Goal: Task Accomplishment & Management: Manage account settings

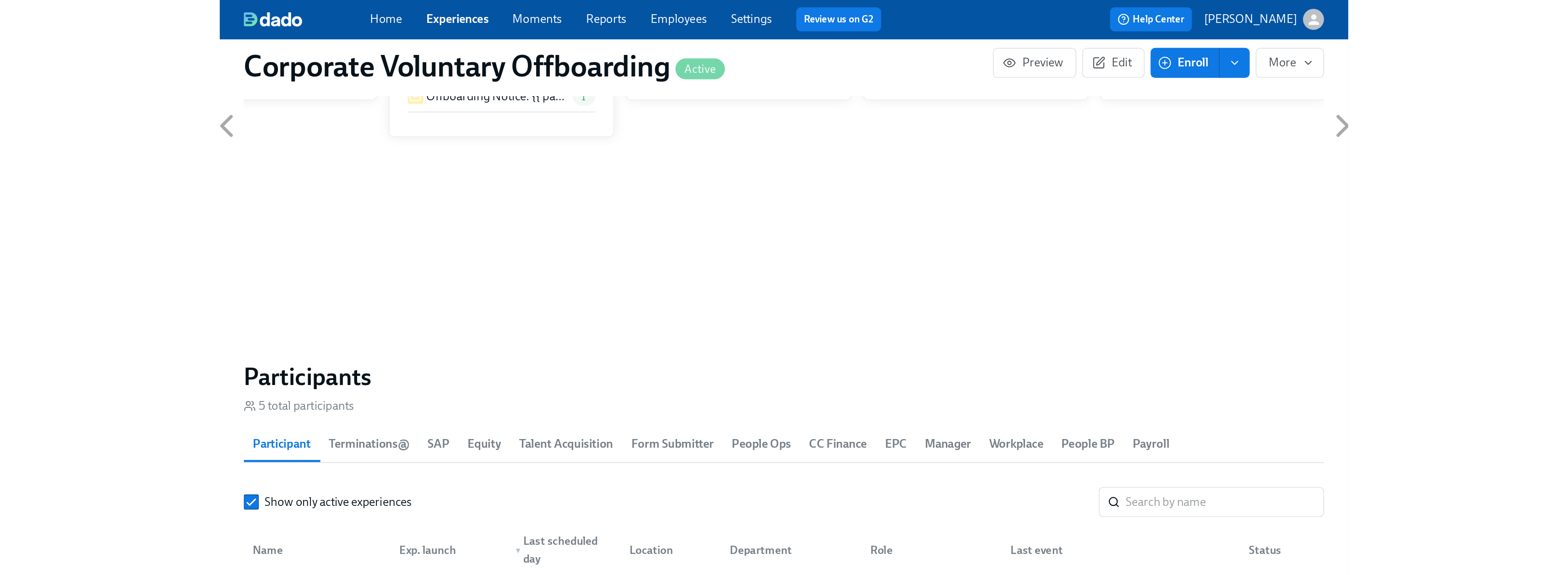
scroll to position [0, 1507]
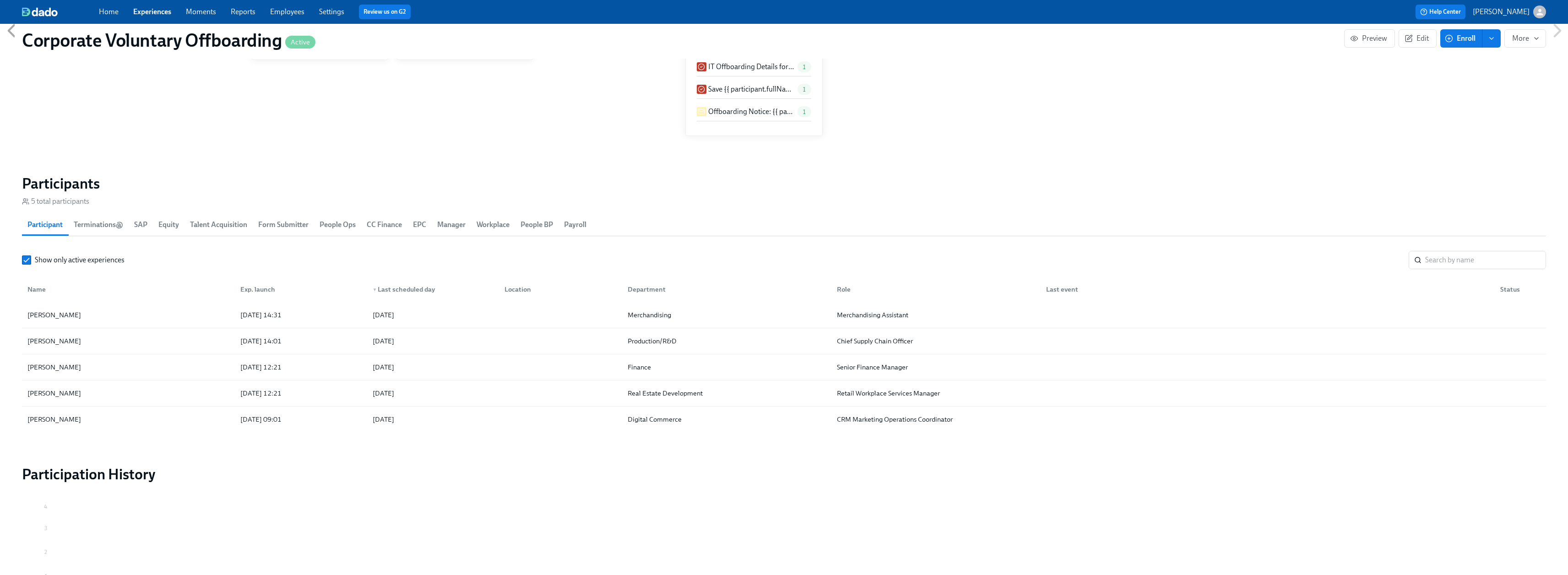
click at [131, 19] on div "Home Experiences Moments Reports Employees Settings Review us on G2" at bounding box center [460, 11] width 723 height 15
click at [149, 11] on link "Experiences" at bounding box center [152, 11] width 38 height 9
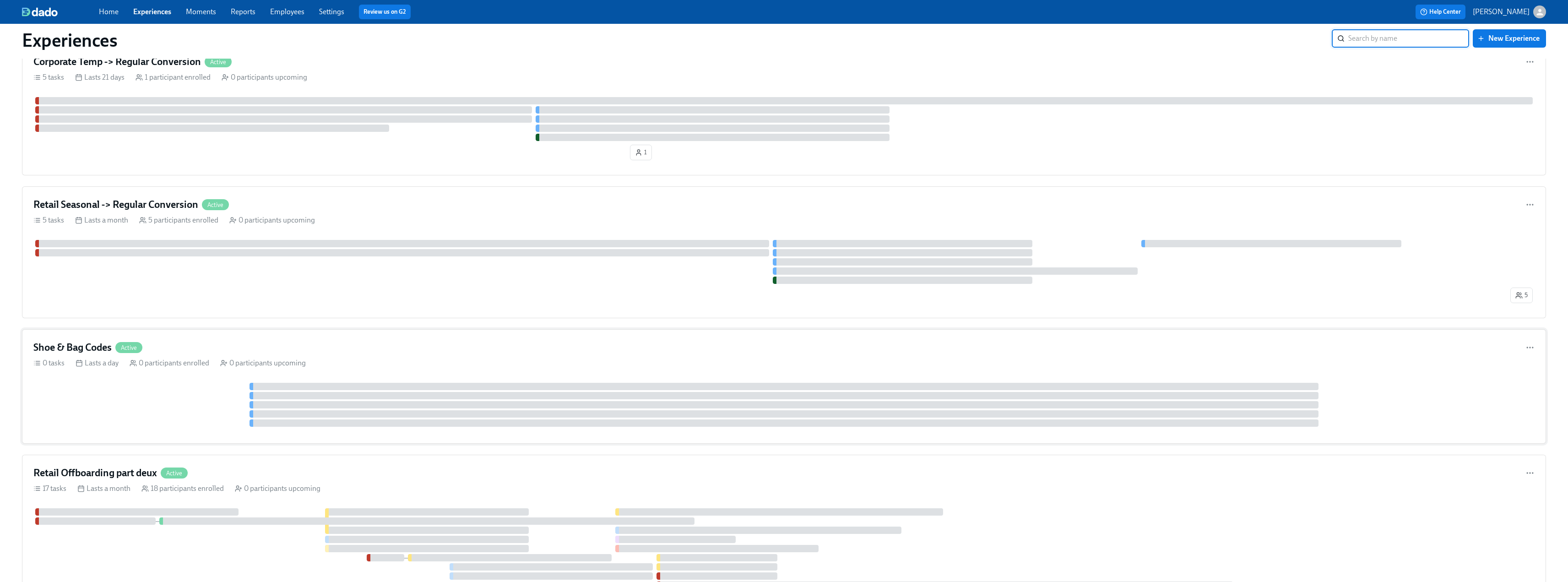
scroll to position [1299, 0]
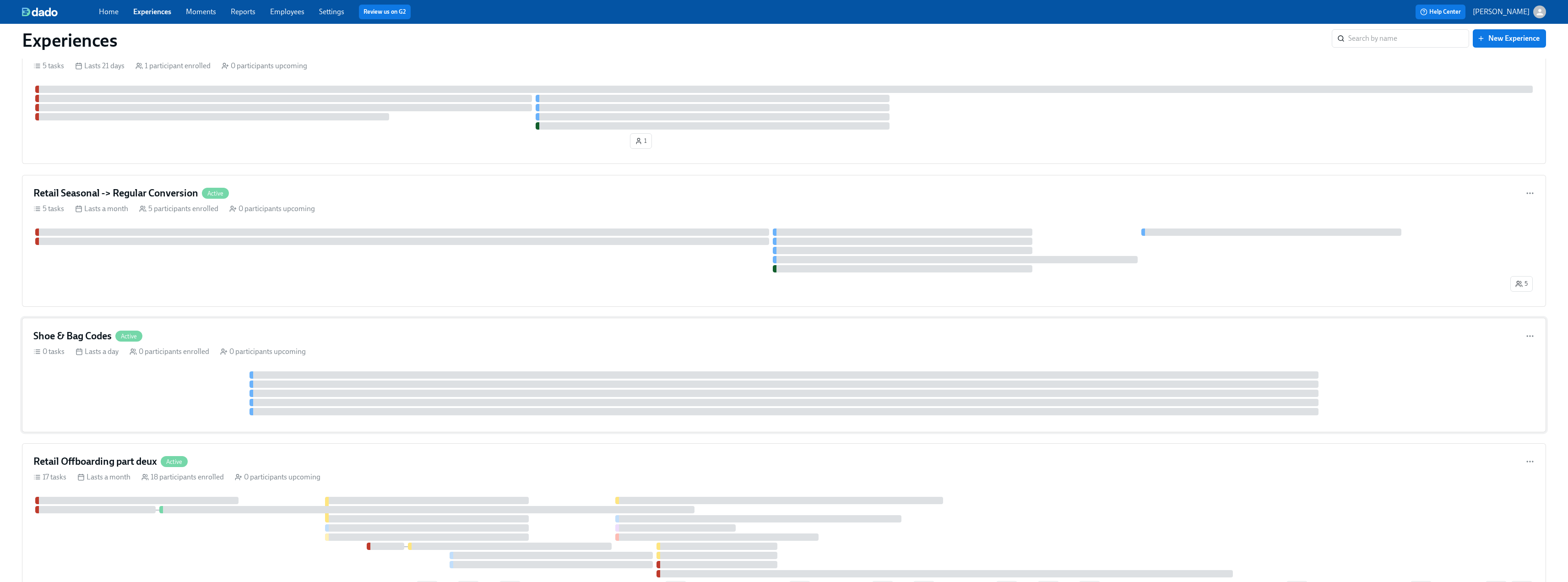
click at [380, 351] on div "0 tasks Lasts a day 0 participants enrolled 0 participants upcoming" at bounding box center [784, 351] width 1501 height 10
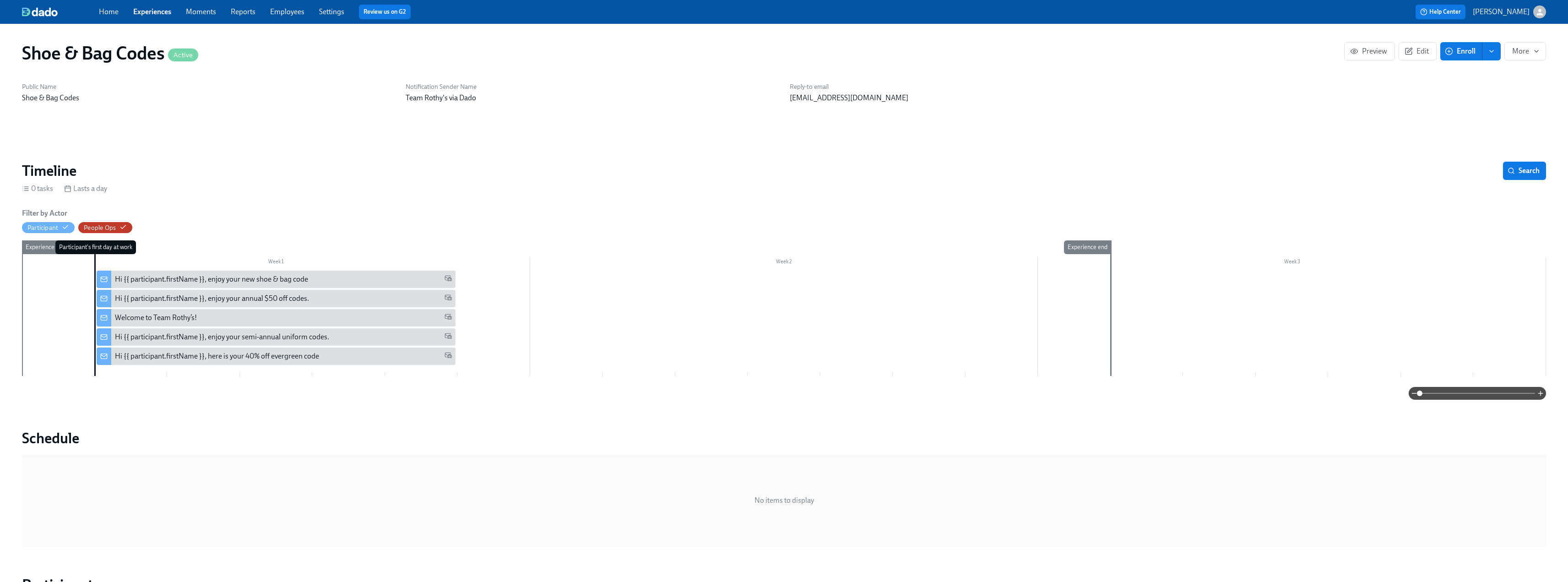
click at [159, 275] on div "Hi {{ participant.firstName }}, enjoy your new shoe & bag code" at bounding box center [211, 278] width 193 height 10
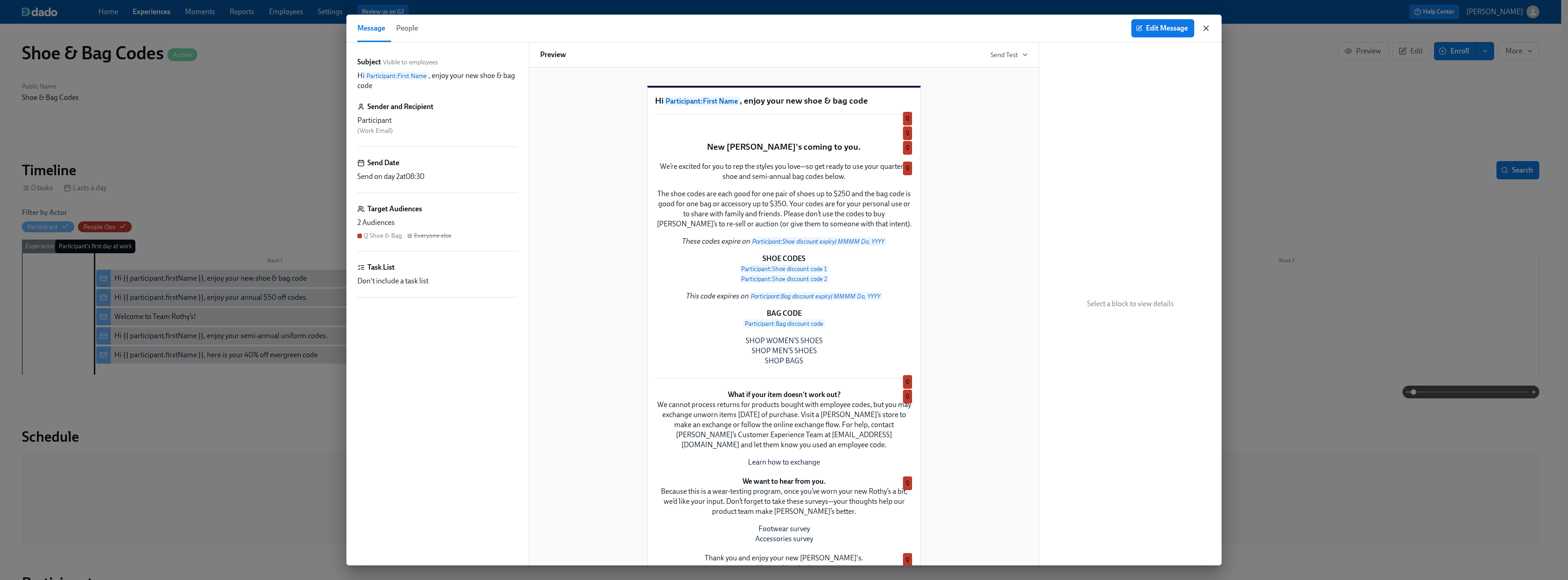
click at [685, 29] on icon "button" at bounding box center [1206, 28] width 4 height 4
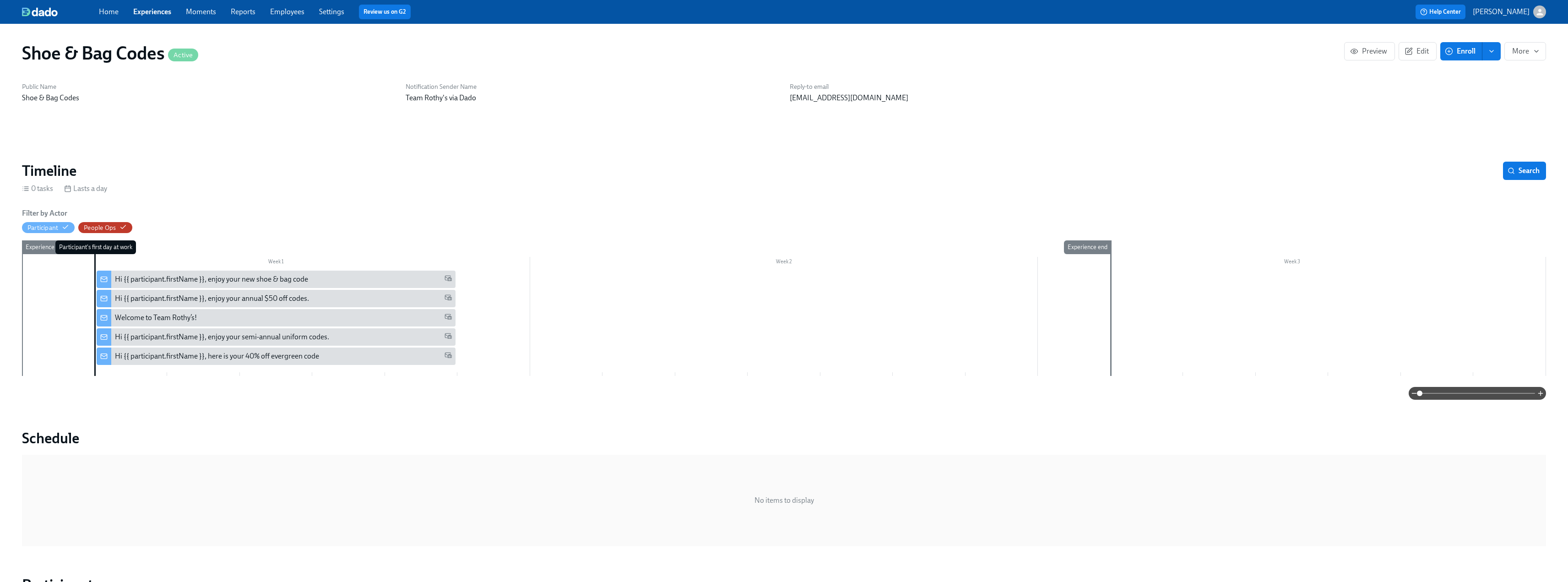
click at [313, 277] on div "Hi {{ participant.firstName }}, enjoy your new shoe & bag code" at bounding box center [284, 278] width 337 height 10
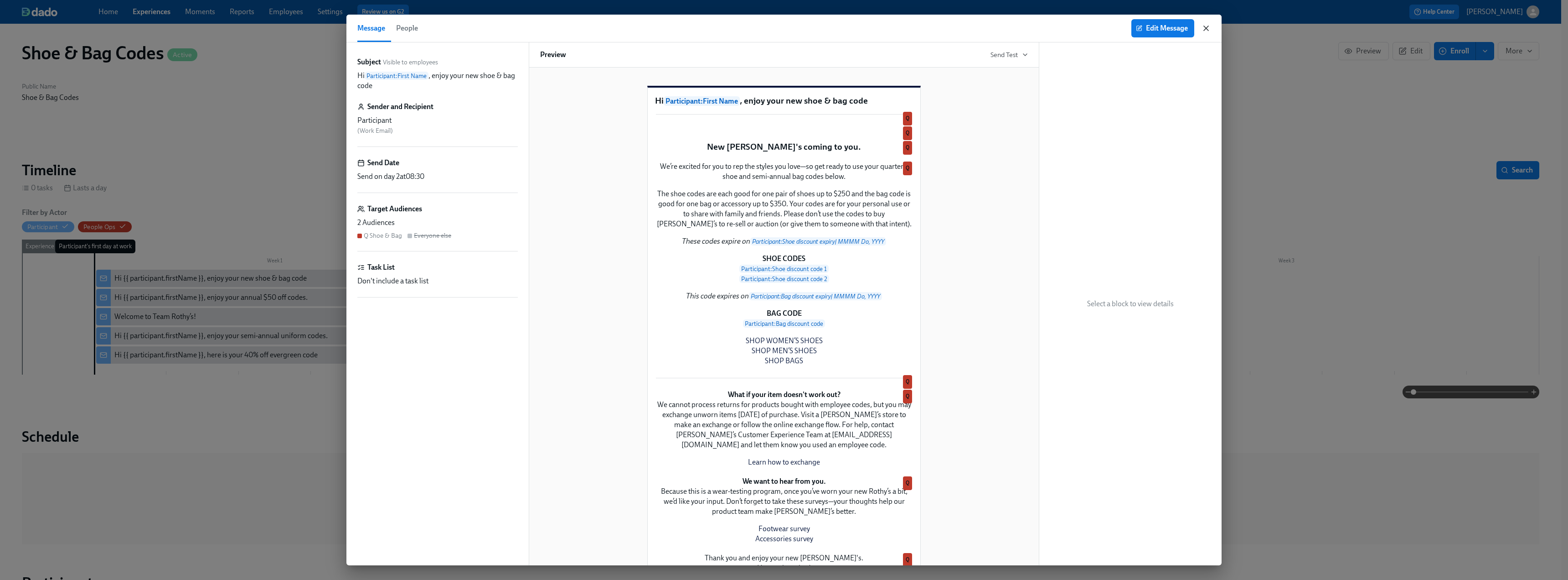
click at [685, 26] on icon "button" at bounding box center [1206, 28] width 9 height 9
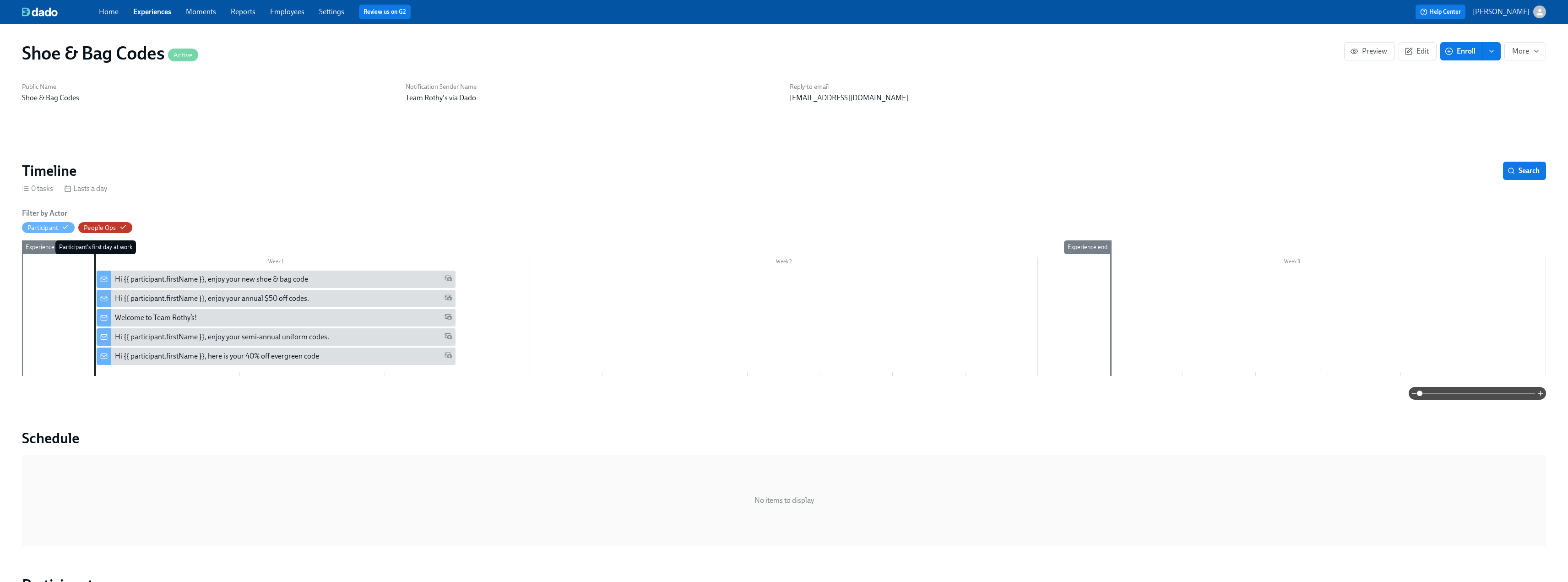
click at [140, 8] on link "Experiences" at bounding box center [152, 11] width 38 height 9
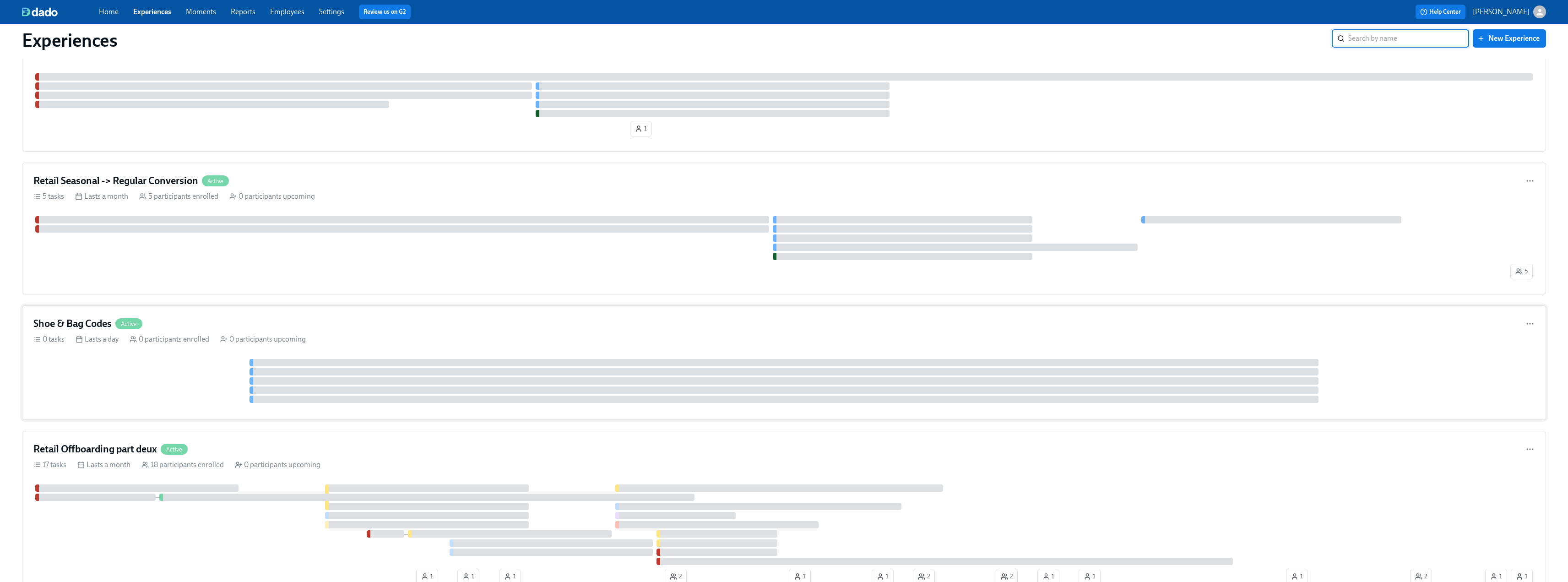
scroll to position [1327, 0]
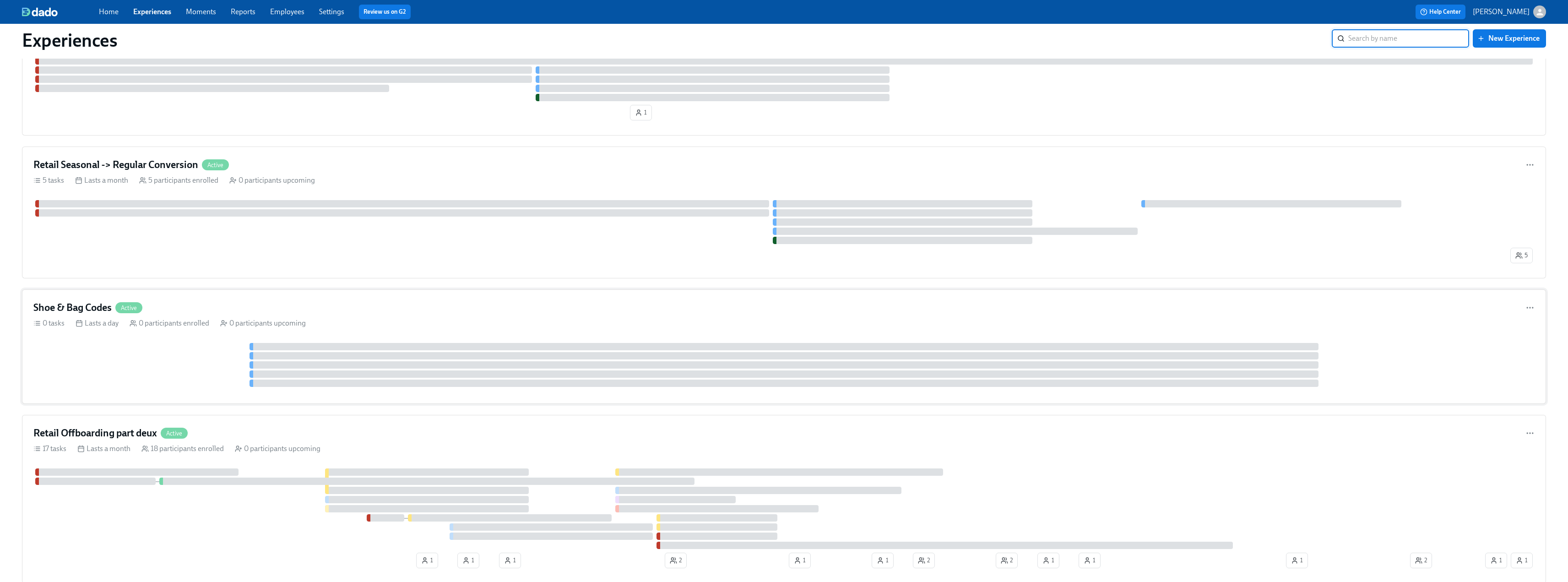
click at [307, 351] on div at bounding box center [784, 356] width 1069 height 7
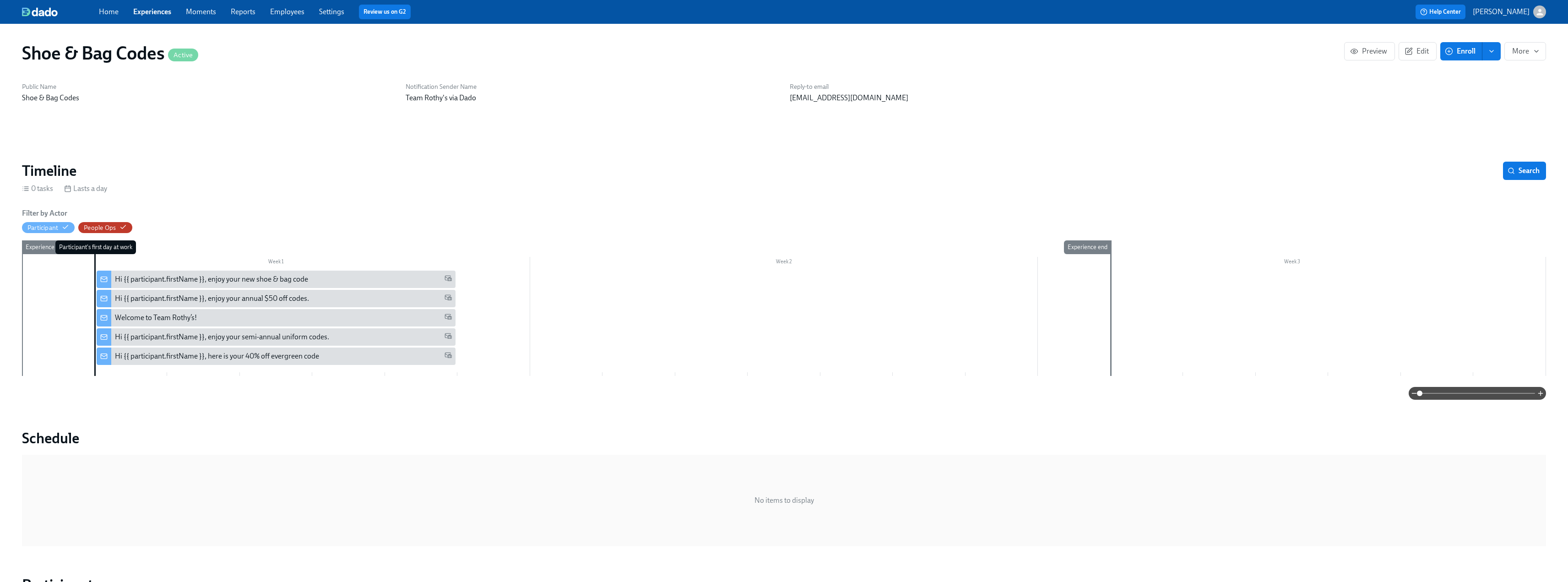
click at [262, 279] on div "Hi {{ participant.firstName }}, enjoy your new shoe & bag code" at bounding box center [211, 278] width 193 height 10
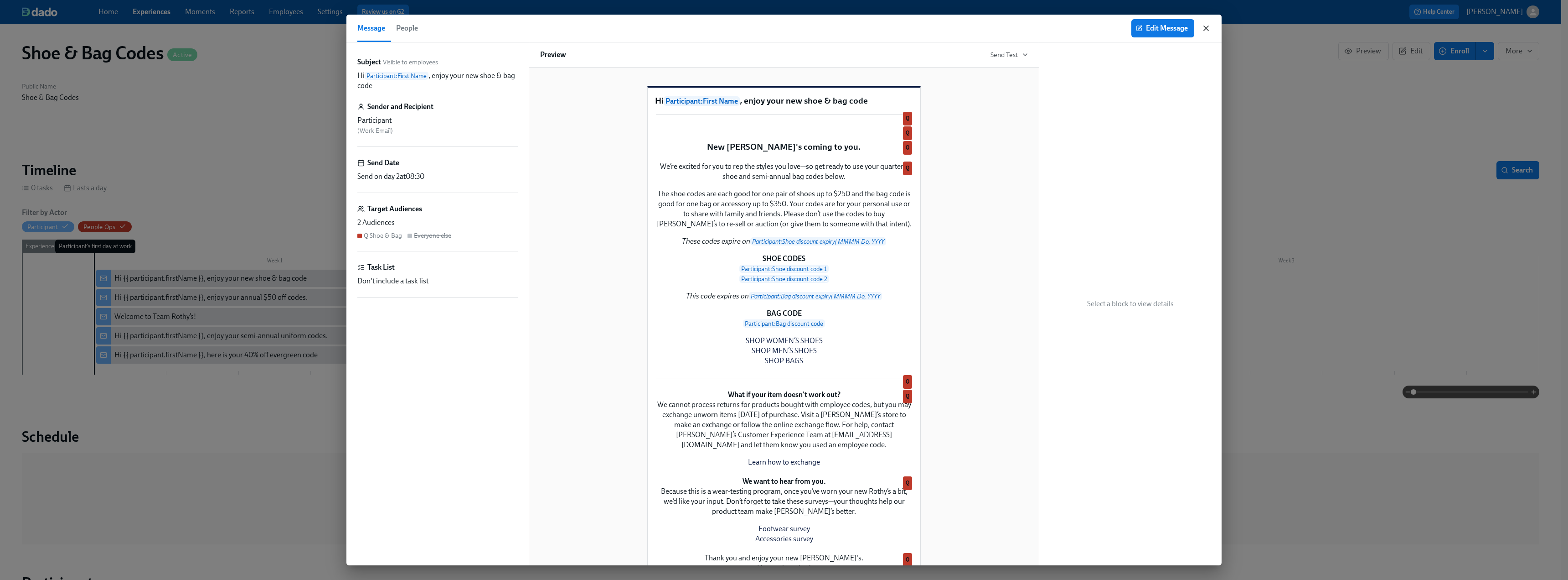
click at [685, 26] on icon "button" at bounding box center [1206, 28] width 9 height 9
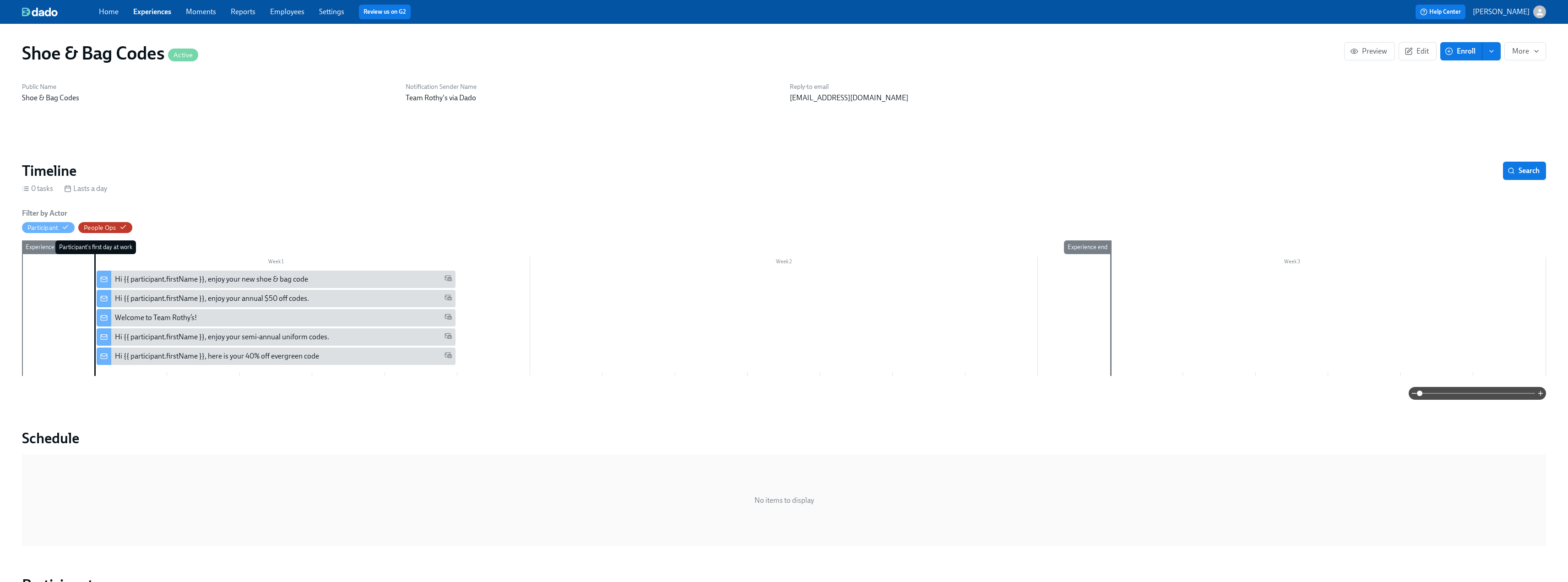
click at [142, 11] on link "Experiences" at bounding box center [152, 11] width 38 height 9
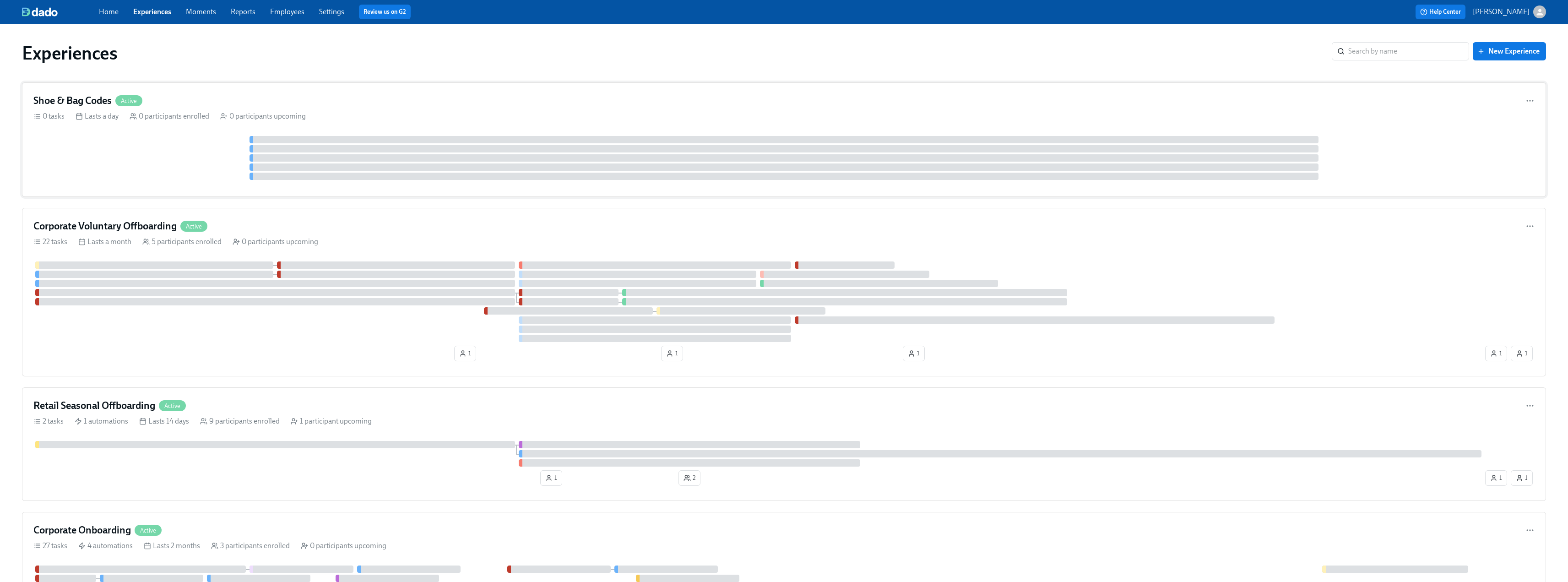
click at [85, 97] on h4 "Shoe & Bag Codes" at bounding box center [72, 101] width 79 height 14
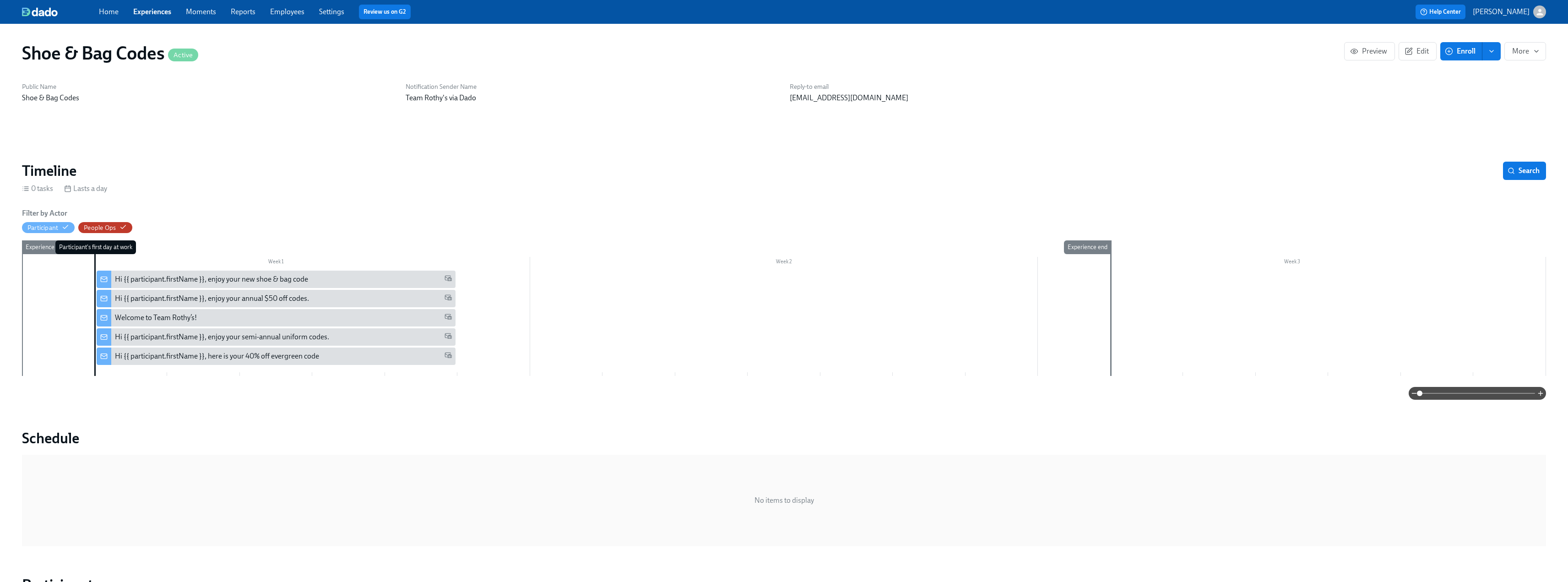
click at [224, 317] on div "Welcome to Team Rothy’s!" at bounding box center [284, 317] width 337 height 10
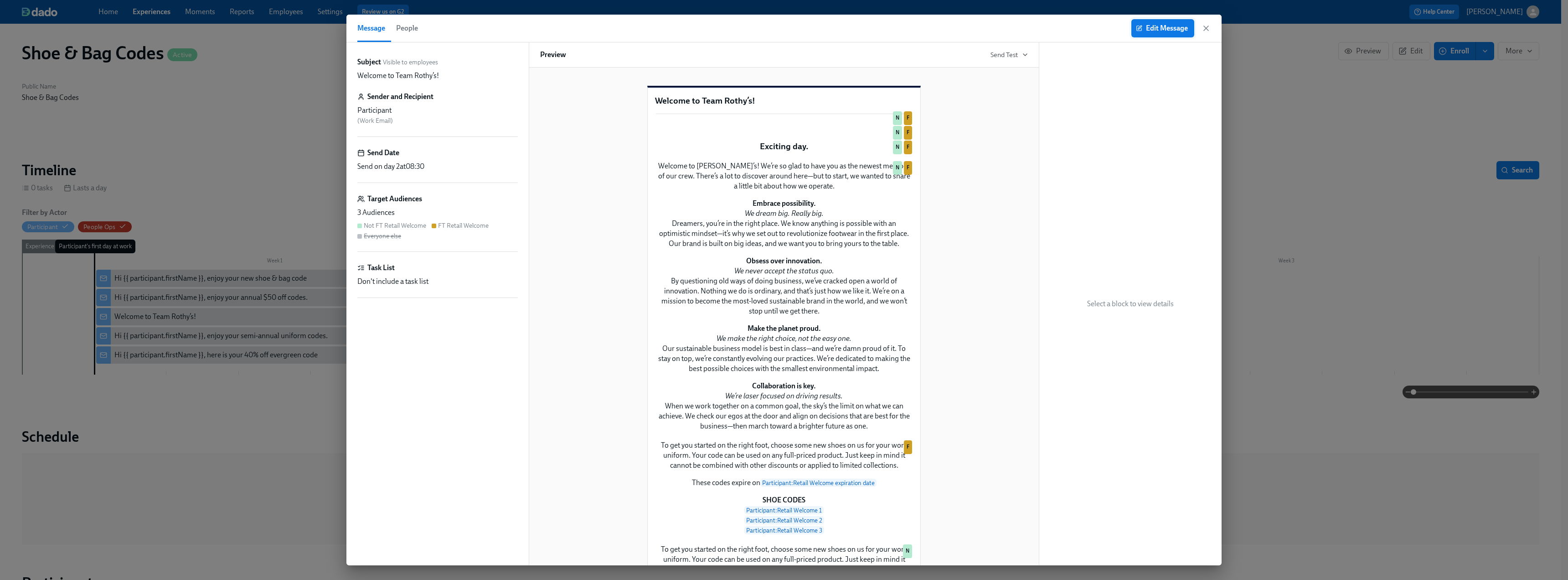
click at [685, 31] on span "Edit Message" at bounding box center [1163, 28] width 50 height 9
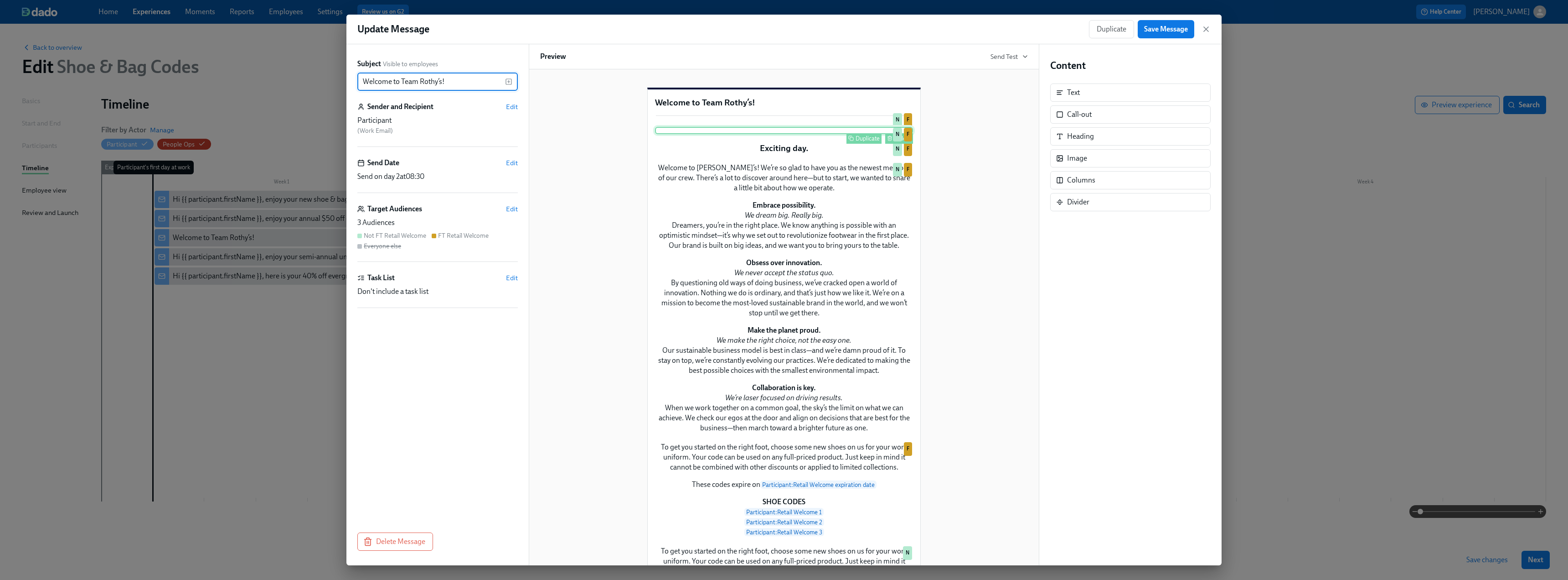
click at [685, 134] on div "Duplicate Delete N F" at bounding box center [784, 130] width 258 height 7
click at [685, 142] on div "Delete" at bounding box center [902, 138] width 17 height 7
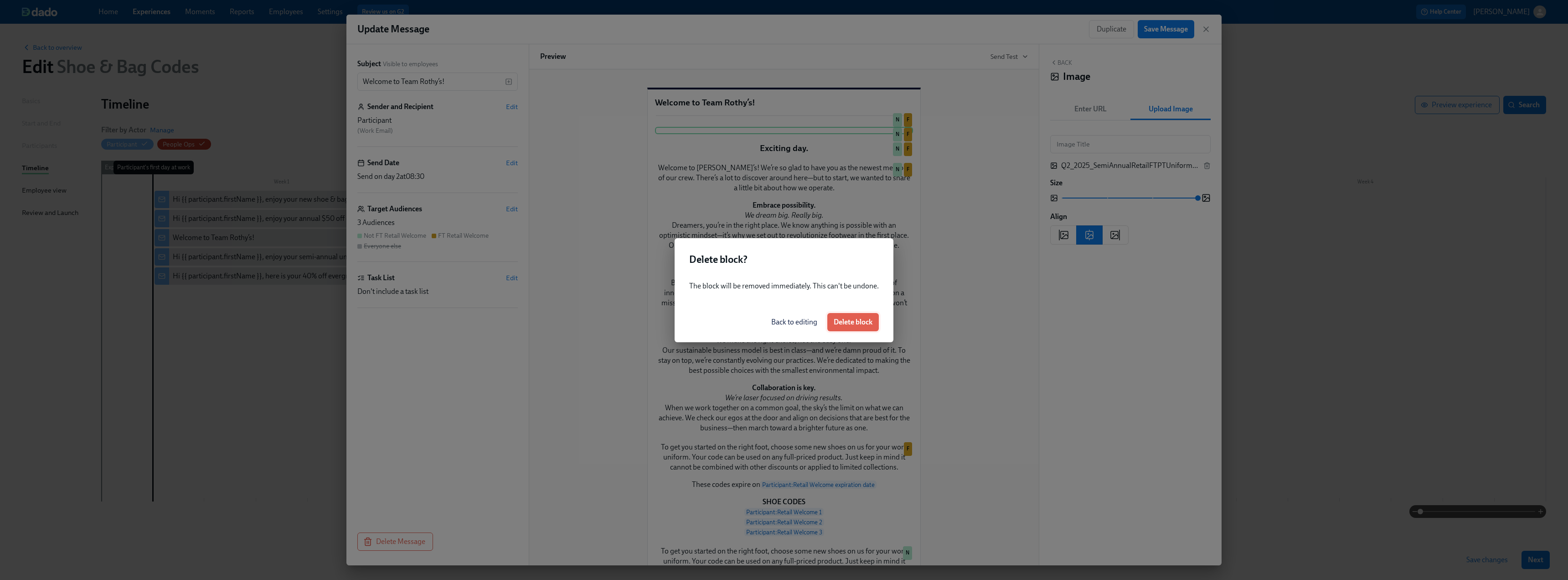
click at [685, 327] on button "Delete block" at bounding box center [853, 322] width 52 height 18
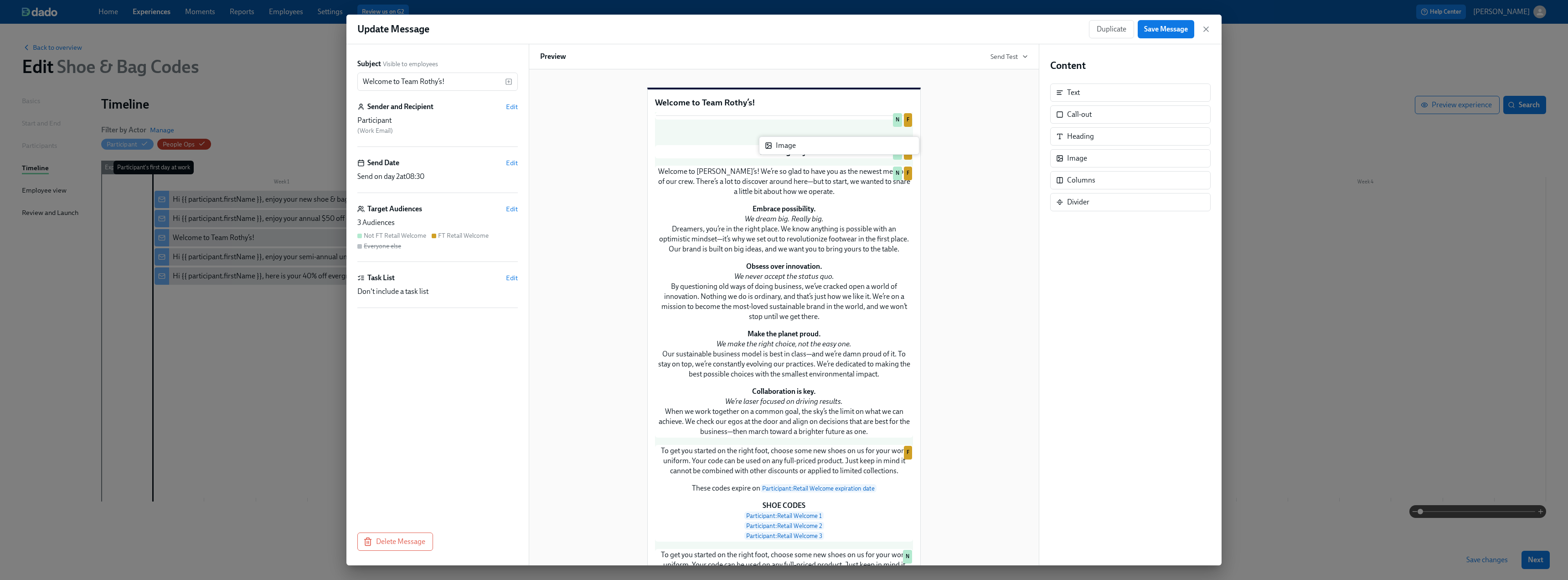
drag, startPoint x: 1087, startPoint y: 156, endPoint x: 792, endPoint y: 143, distance: 295.3
click at [685, 143] on div "Subject Visible to employees Welcome to Team [PERSON_NAME]’s! ​ Sender and Reci…" at bounding box center [784, 305] width 875 height 521
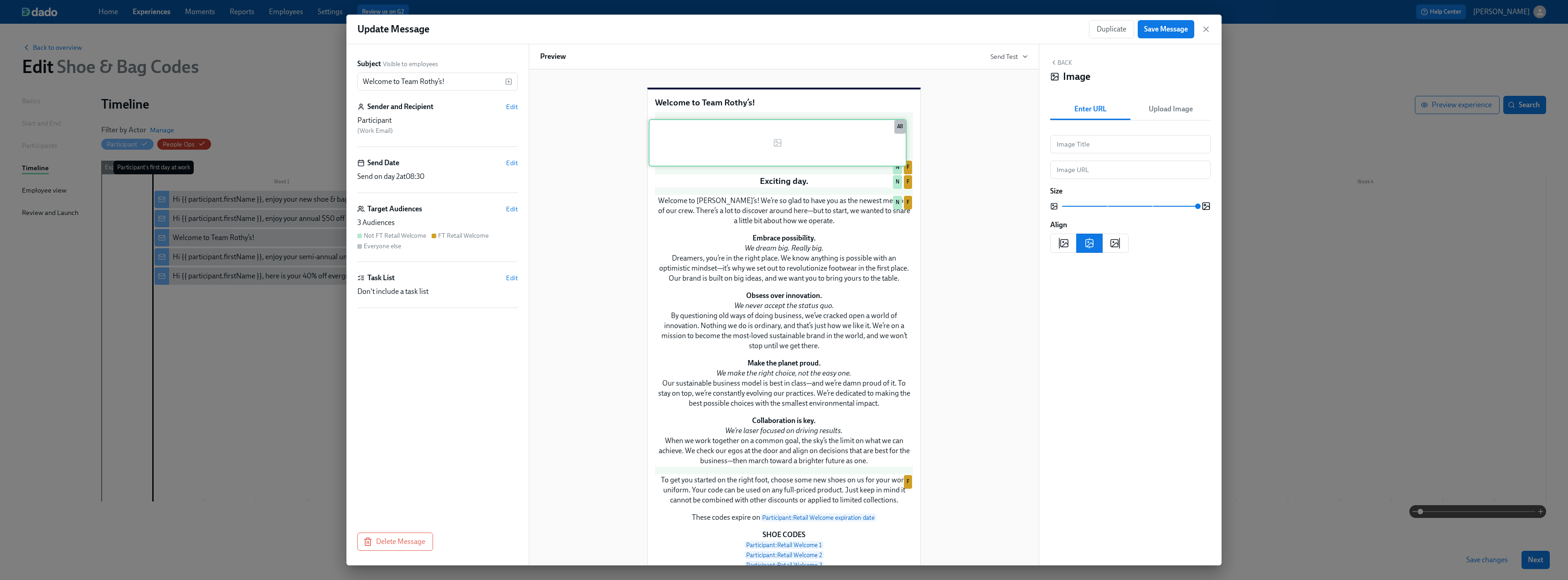
drag, startPoint x: 769, startPoint y: 165, endPoint x: 766, endPoint y: 143, distance: 22.2
click at [685, 143] on div "Duplicate Delete N F Duplicate Delete All Exciting day. Duplicate Delete N F We…" at bounding box center [784, 445] width 258 height 668
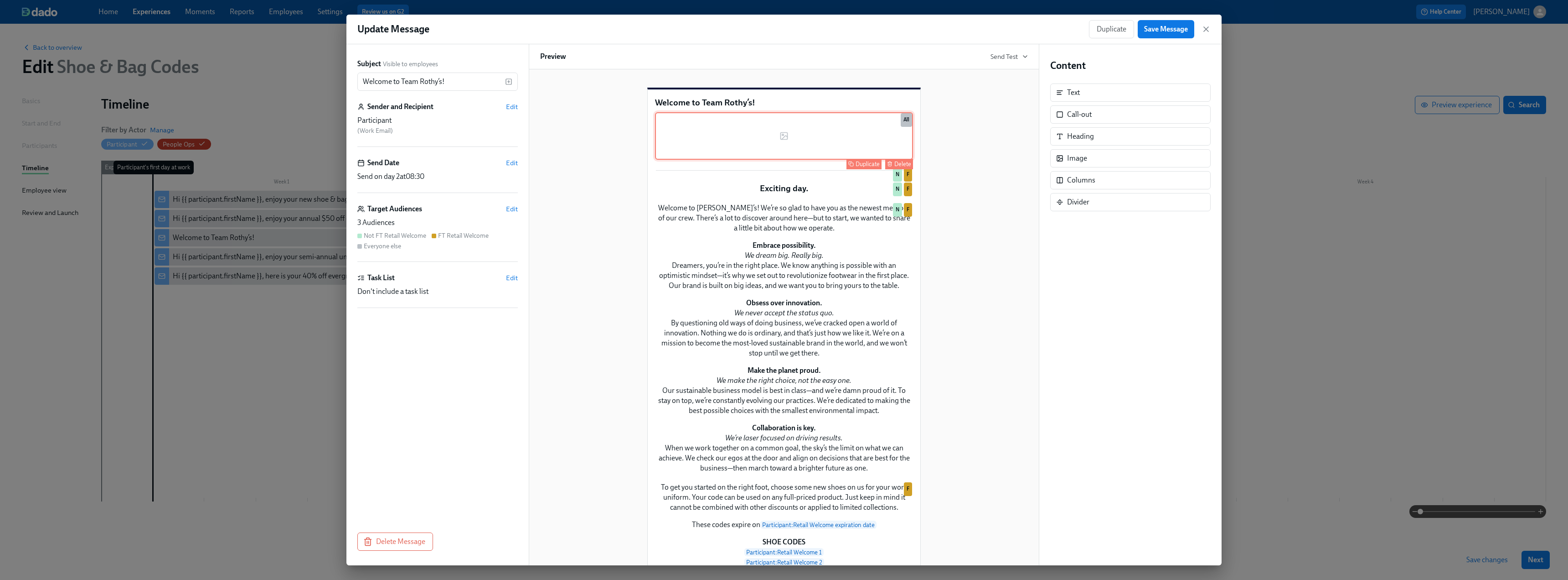
click at [685, 144] on div "Duplicate Delete All" at bounding box center [784, 136] width 258 height 48
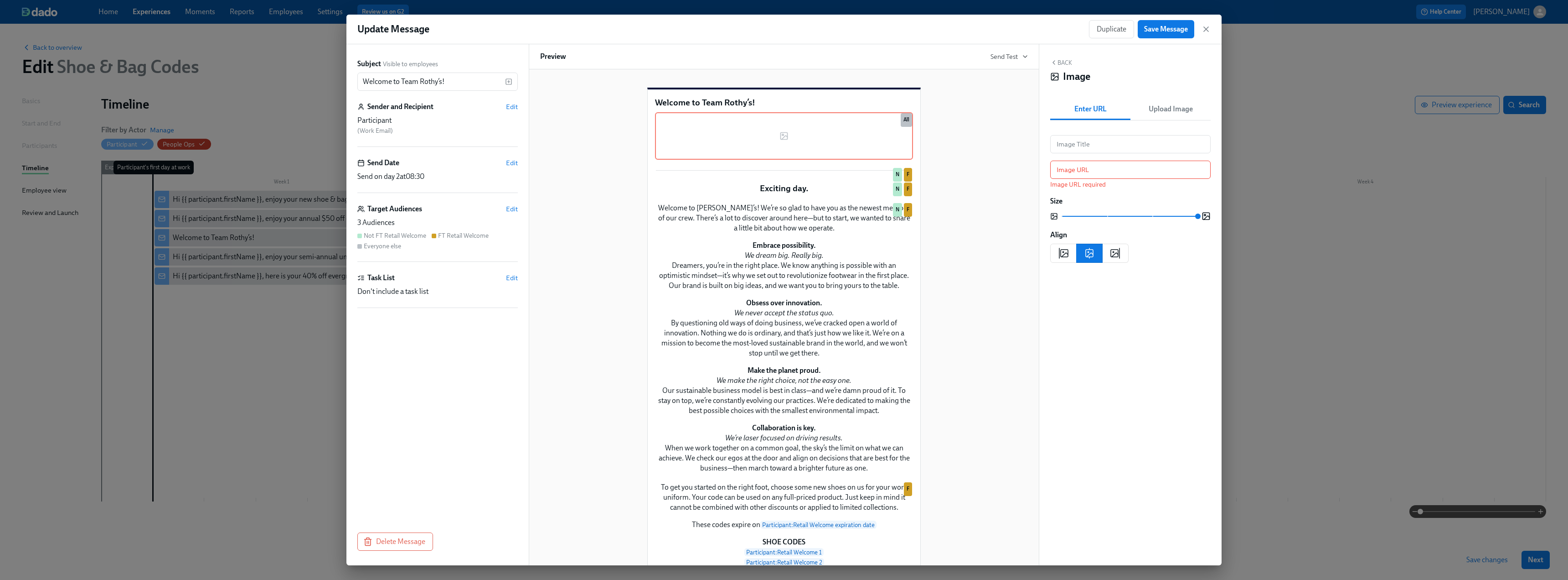
click at [685, 111] on span "Upload Image" at bounding box center [1171, 109] width 69 height 13
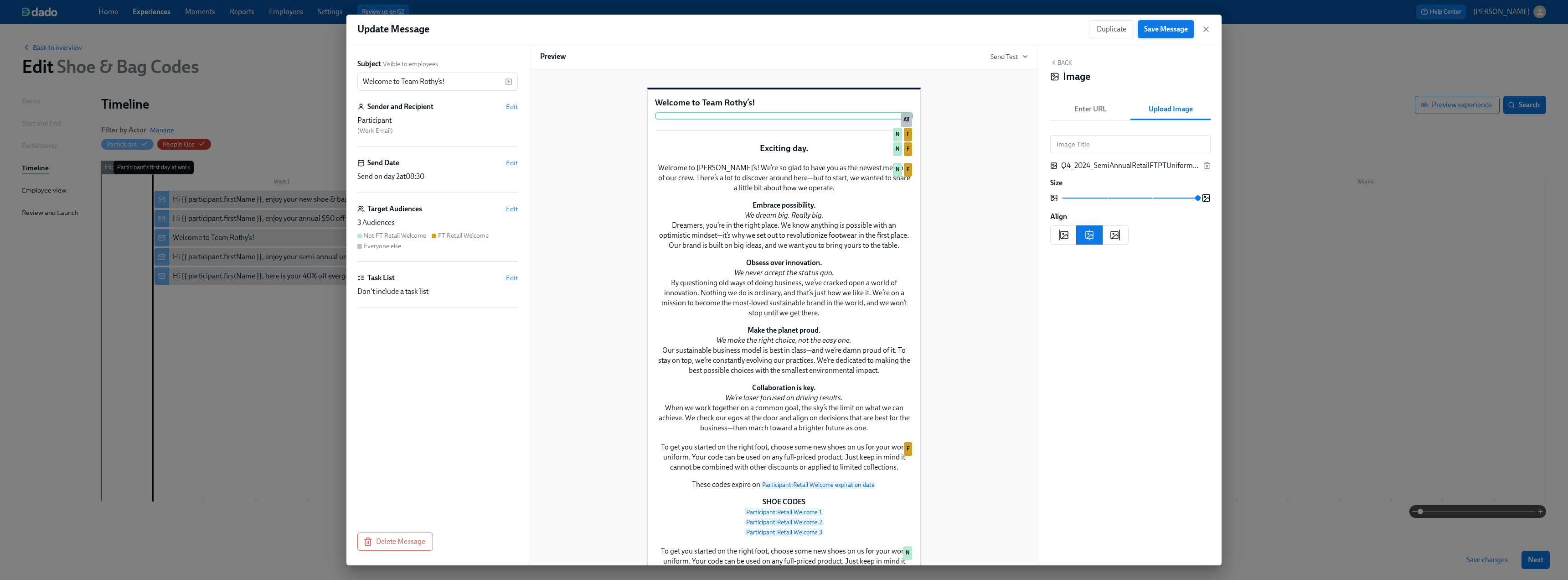
click at [685, 27] on span "Save Message" at bounding box center [1166, 29] width 44 height 9
click at [685, 31] on icon "button" at bounding box center [1206, 29] width 9 height 9
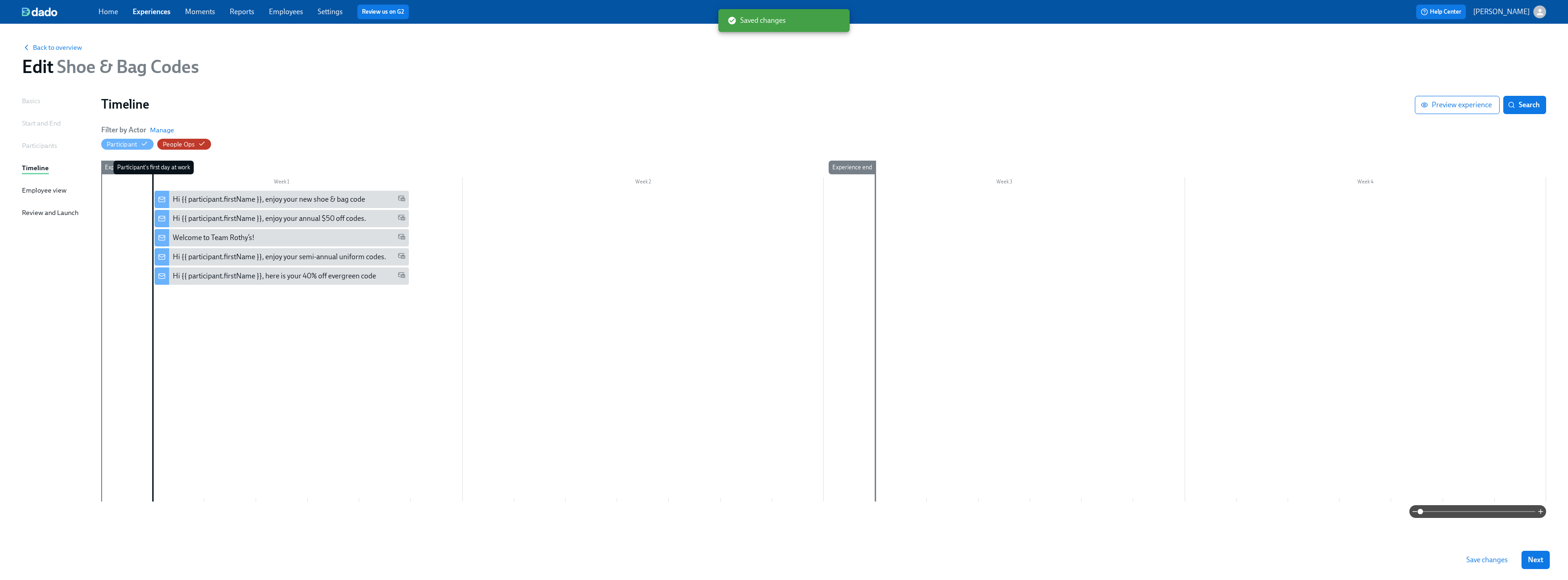
click at [685, 350] on span "Save changes" at bounding box center [1486, 560] width 41 height 9
click at [301, 257] on div "Hi {{ participant.firstName }}, enjoy your semi-annual uniform codes." at bounding box center [279, 256] width 214 height 10
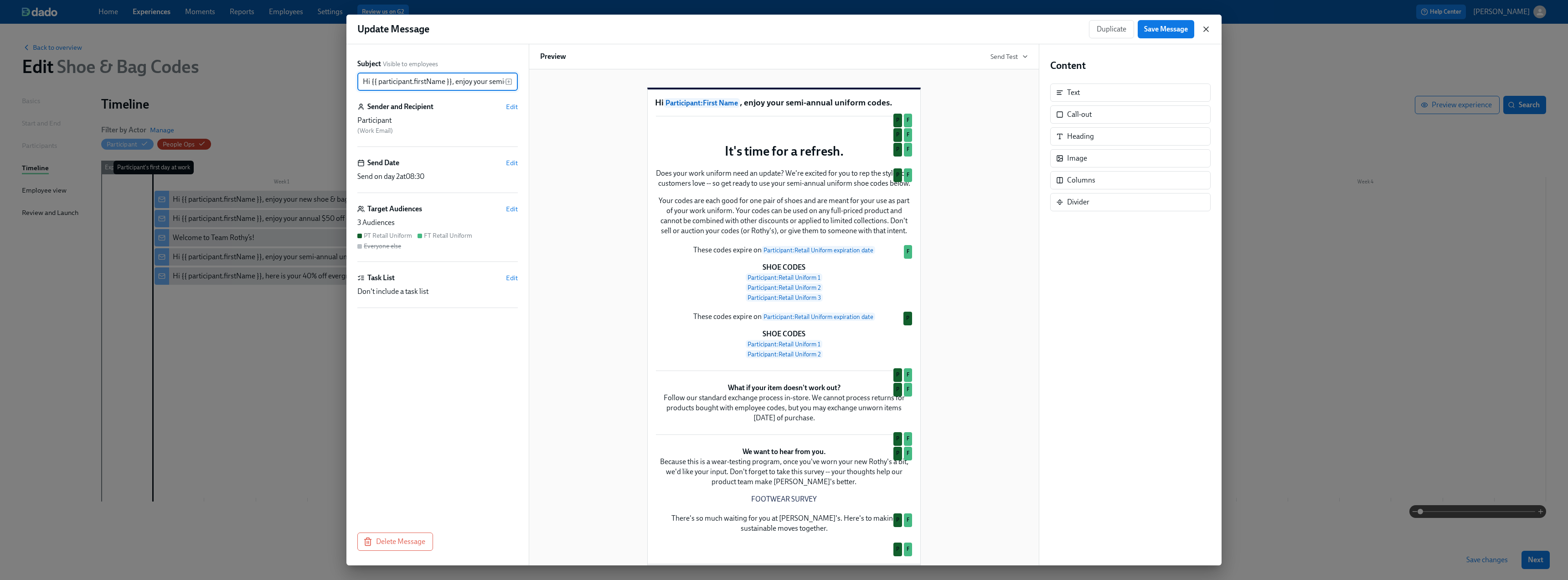
click at [685, 32] on icon "button" at bounding box center [1206, 29] width 9 height 9
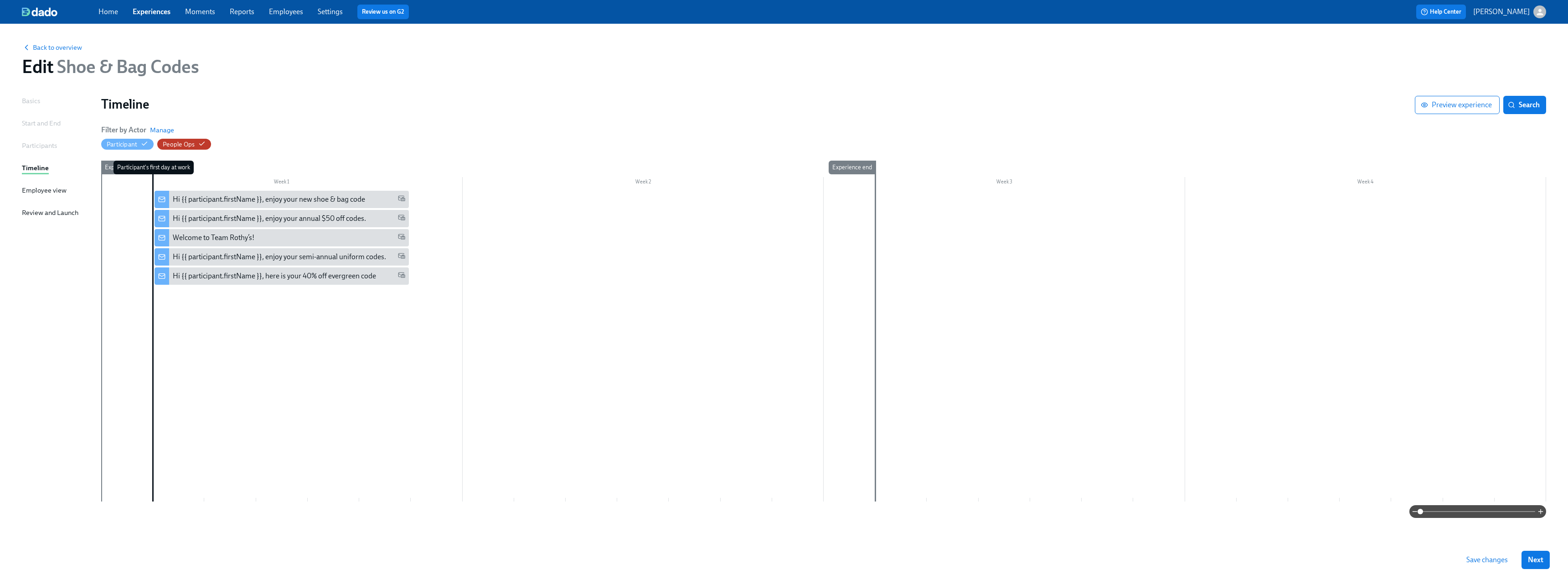
click at [685, 350] on span "Save changes" at bounding box center [1486, 560] width 41 height 9
click at [52, 45] on span "Back to overview" at bounding box center [52, 48] width 60 height 9
